Goal: Task Accomplishment & Management: Use online tool/utility

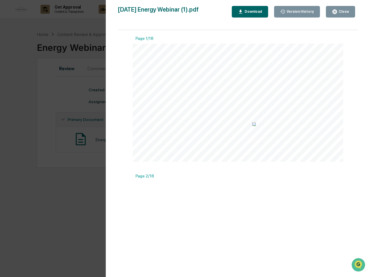
click at [341, 13] on div "Close" at bounding box center [343, 12] width 12 height 4
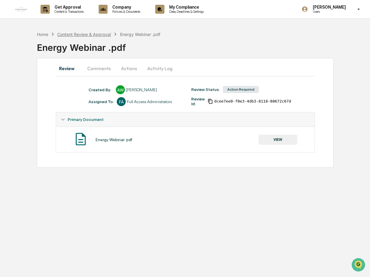
click at [88, 35] on div "Content Review & Approval" at bounding box center [84, 34] width 54 height 5
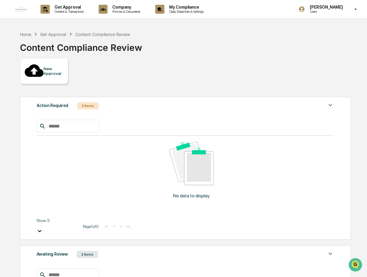
click at [72, 251] on div "Awaiting Review 2 Items" at bounding box center [185, 255] width 297 height 8
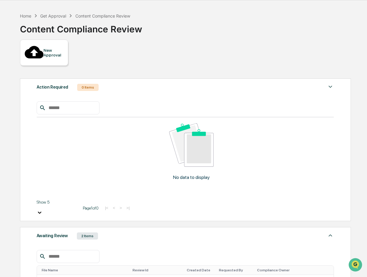
scroll to position [28, 0]
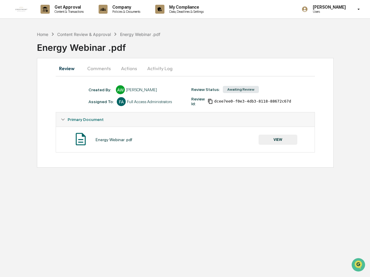
click at [94, 120] on span "Primary Document" at bounding box center [86, 119] width 36 height 5
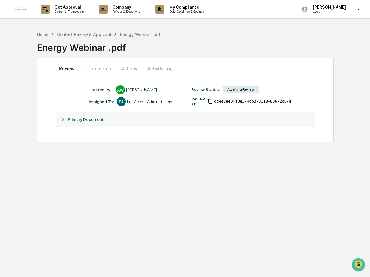
click at [94, 120] on span "Primary Document" at bounding box center [86, 119] width 36 height 5
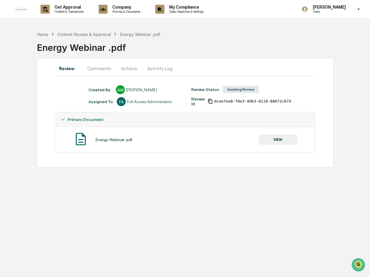
click at [277, 140] on button "VIEW" at bounding box center [277, 140] width 39 height 10
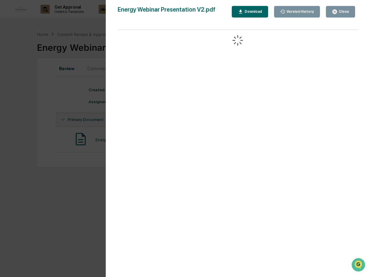
click at [343, 12] on div "Close" at bounding box center [343, 12] width 12 height 4
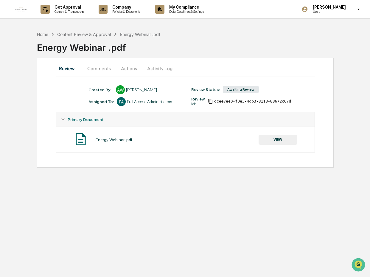
click at [129, 70] on button "Actions" at bounding box center [129, 68] width 27 height 14
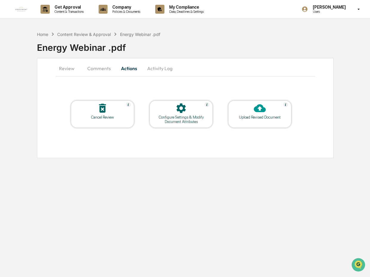
click at [254, 113] on icon at bounding box center [260, 108] width 12 height 12
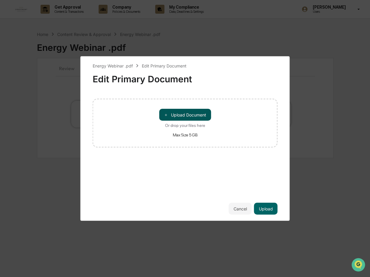
click at [195, 119] on button "＋ Upload Document" at bounding box center [185, 115] width 52 height 12
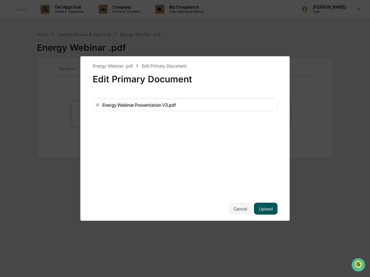
click at [266, 208] on button "Upload" at bounding box center [266, 209] width 24 height 12
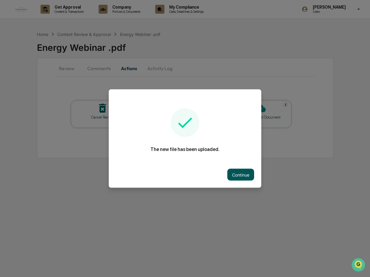
click at [241, 177] on button "Continue" at bounding box center [240, 175] width 27 height 12
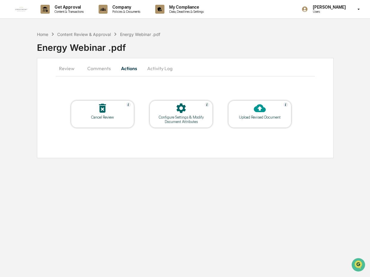
click at [99, 70] on button "Comments" at bounding box center [98, 68] width 33 height 14
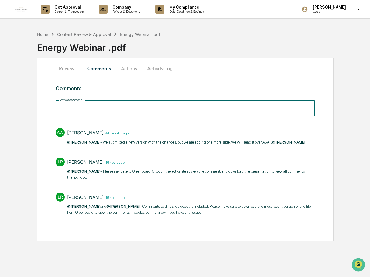
click at [112, 110] on input "Write a comment..." at bounding box center [185, 109] width 259 height 16
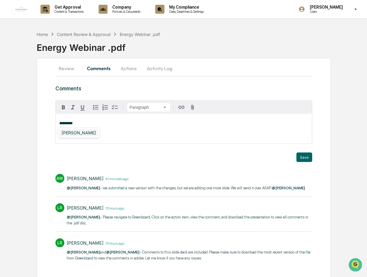
click at [82, 133] on div "[PERSON_NAME]" at bounding box center [78, 132] width 39 height 7
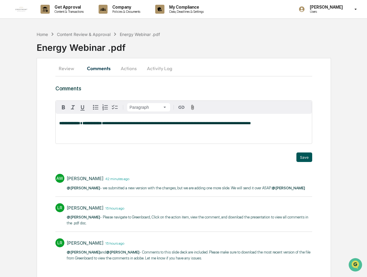
click at [303, 159] on button "Save" at bounding box center [304, 158] width 16 height 10
